Goal: Task Accomplishment & Management: Manage account settings

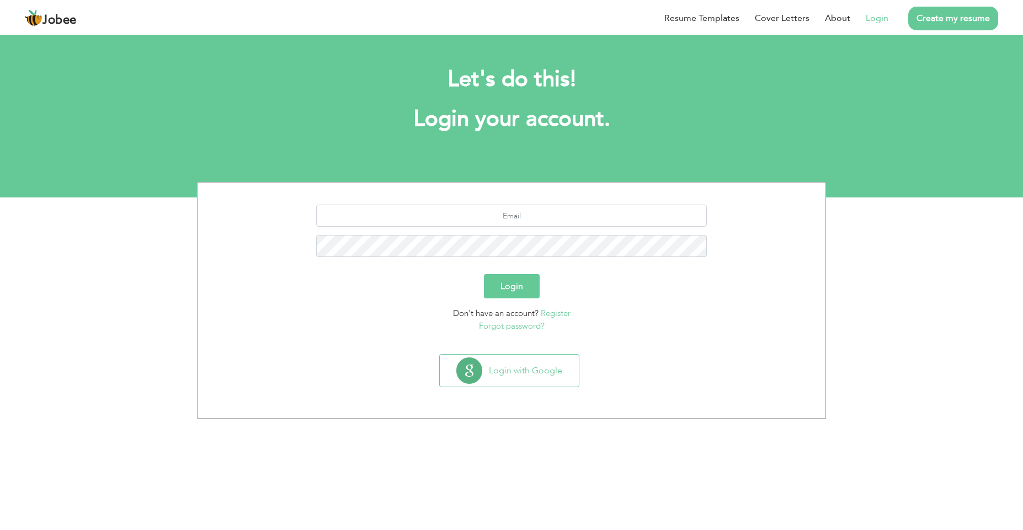
click at [880, 21] on link "Login" at bounding box center [877, 18] width 23 height 13
click at [510, 377] on button "Login with Google" at bounding box center [509, 371] width 139 height 32
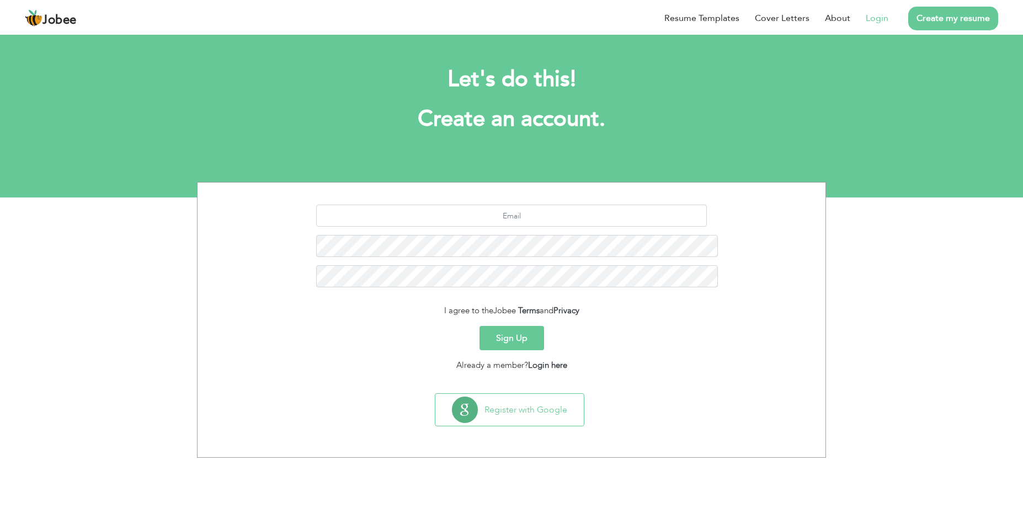
click at [888, 25] on link "Login" at bounding box center [877, 18] width 23 height 13
